Goal: Information Seeking & Learning: Find specific page/section

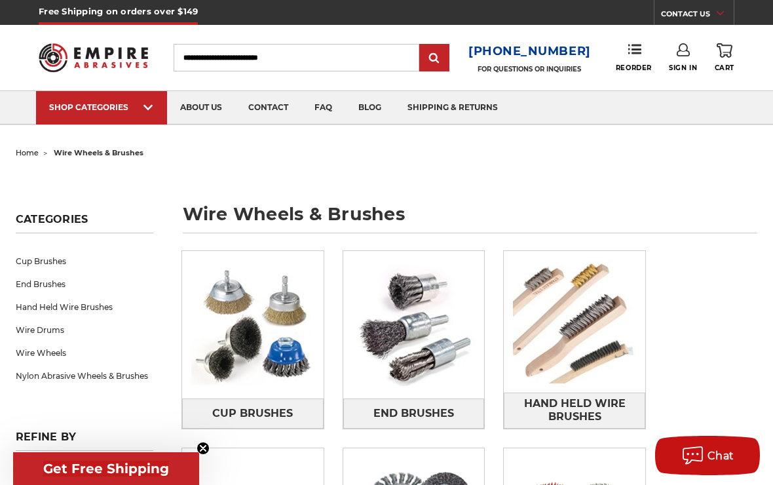
click at [319, 105] on link "faq" at bounding box center [323, 107] width 44 height 33
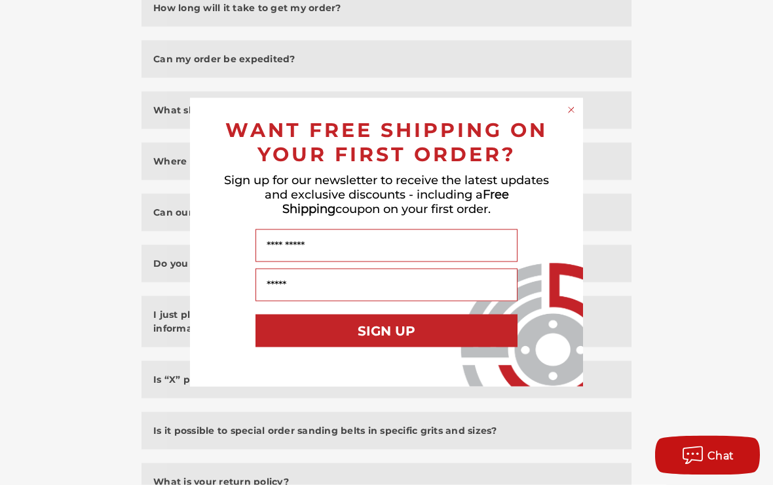
scroll to position [503, 0]
click at [563, 128] on div "WANT FREE SHIPPING ON YOUR FIRST ORDER?" at bounding box center [386, 138] width 367 height 55
click at [571, 117] on circle "Close dialog" at bounding box center [572, 110] width 12 height 12
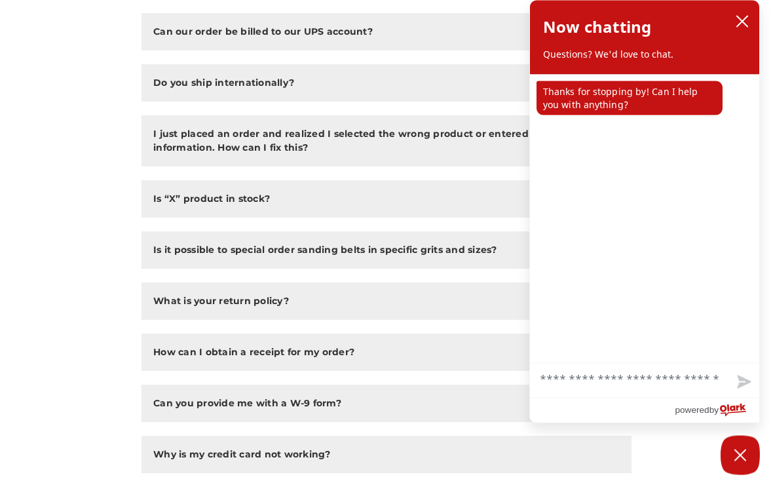
scroll to position [684, 0]
click at [739, 28] on button "close chatbox" at bounding box center [742, 22] width 21 height 20
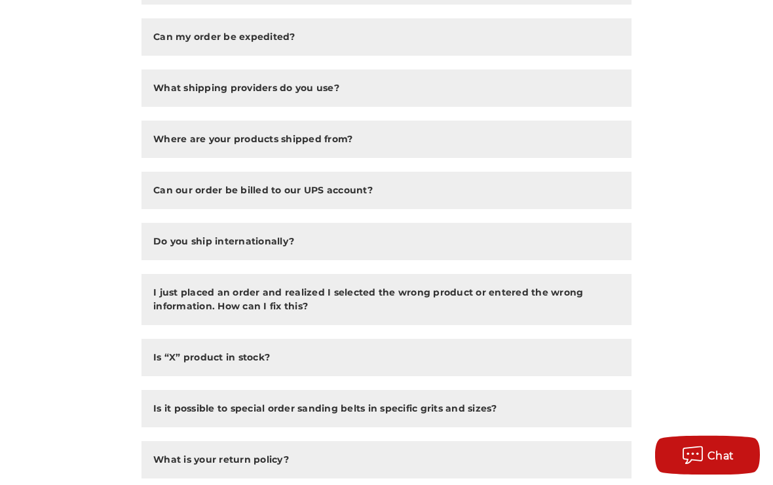
scroll to position [518, 0]
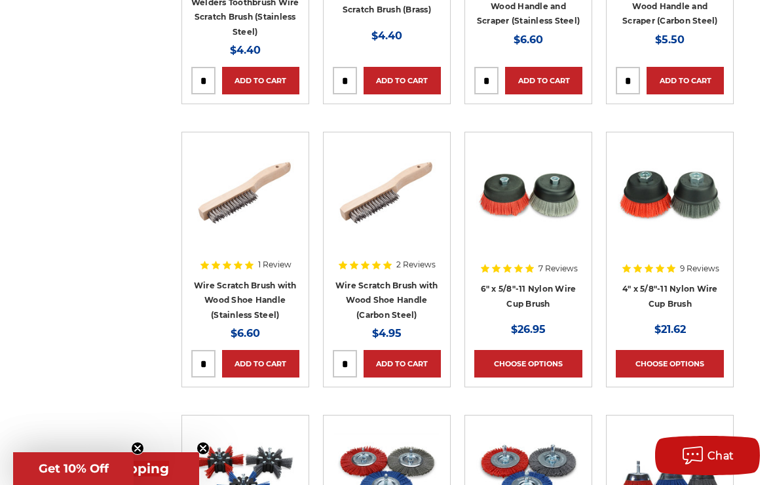
scroll to position [3966, 0]
